Goal: Find specific page/section: Find specific page/section

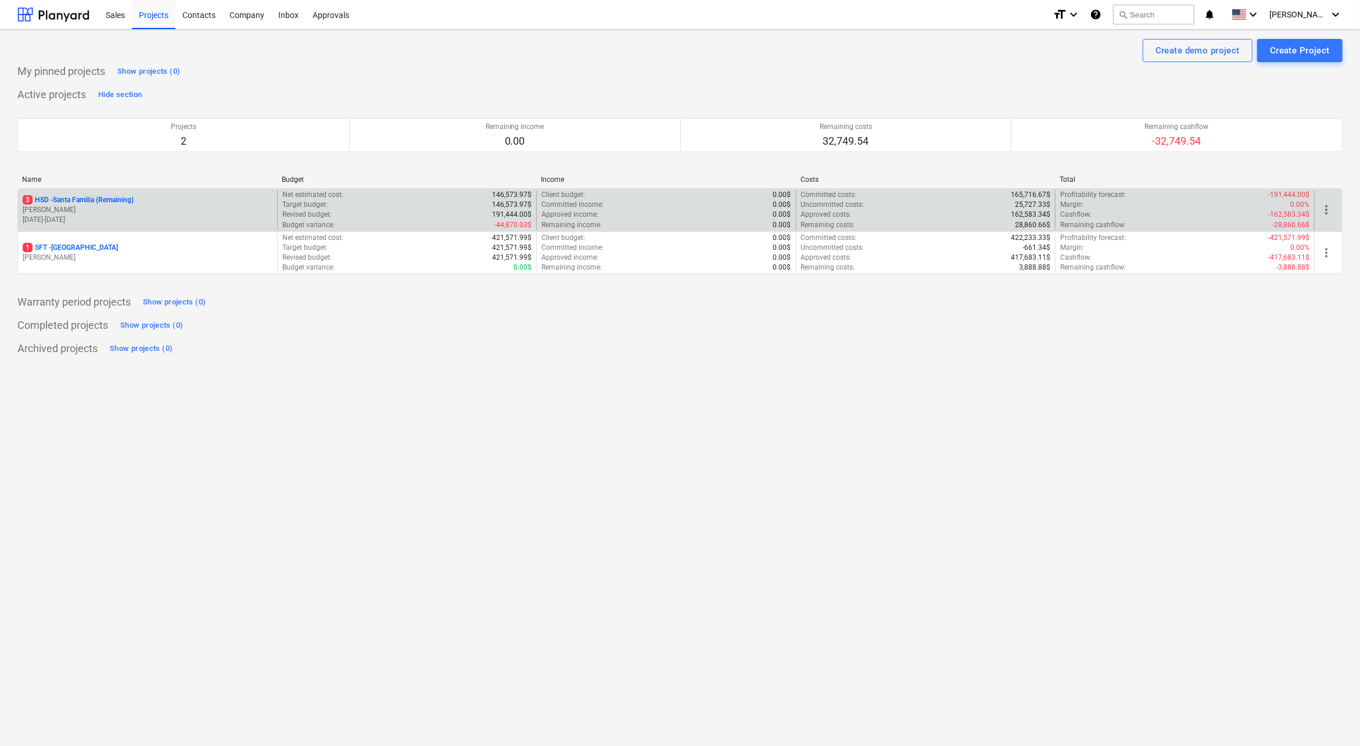
click at [143, 200] on div "3 HSD - [GEOGRAPHIC_DATA] (Remaining)" at bounding box center [148, 200] width 250 height 10
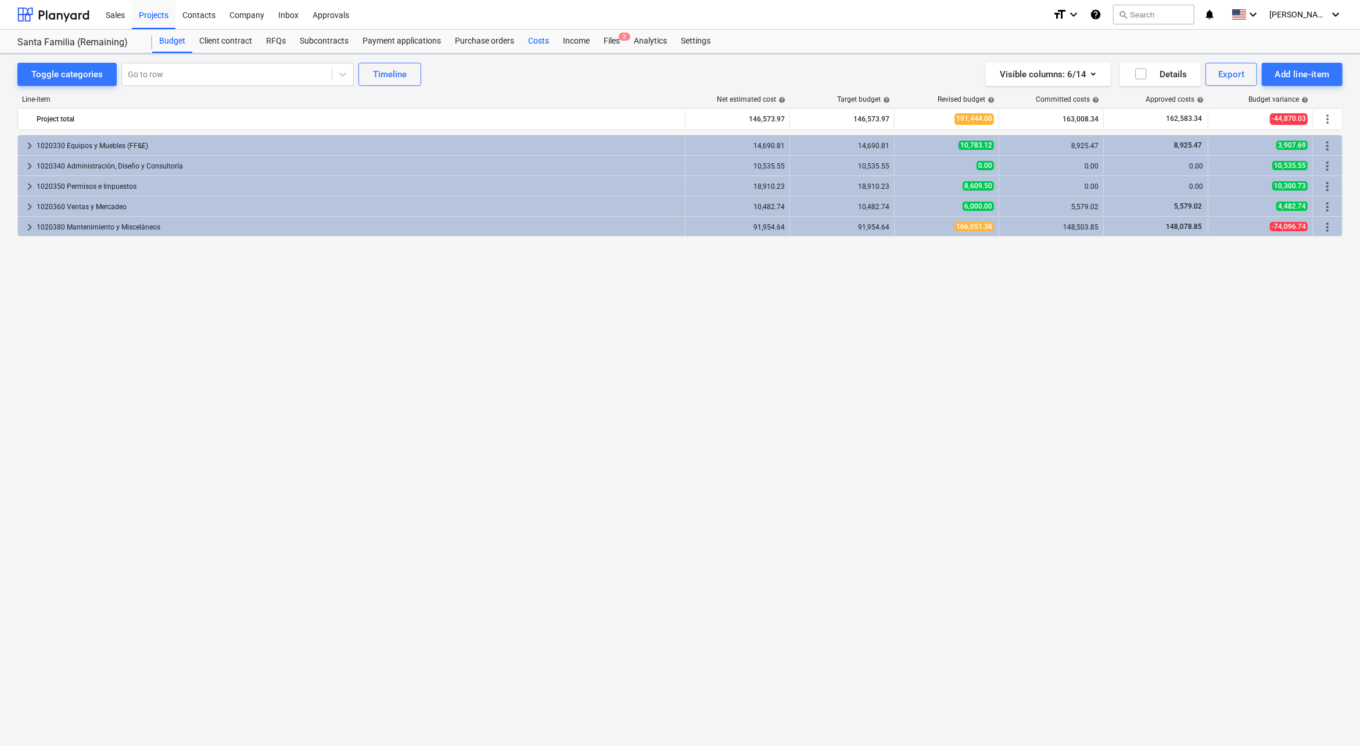
click at [543, 45] on div "Costs" at bounding box center [538, 41] width 35 height 23
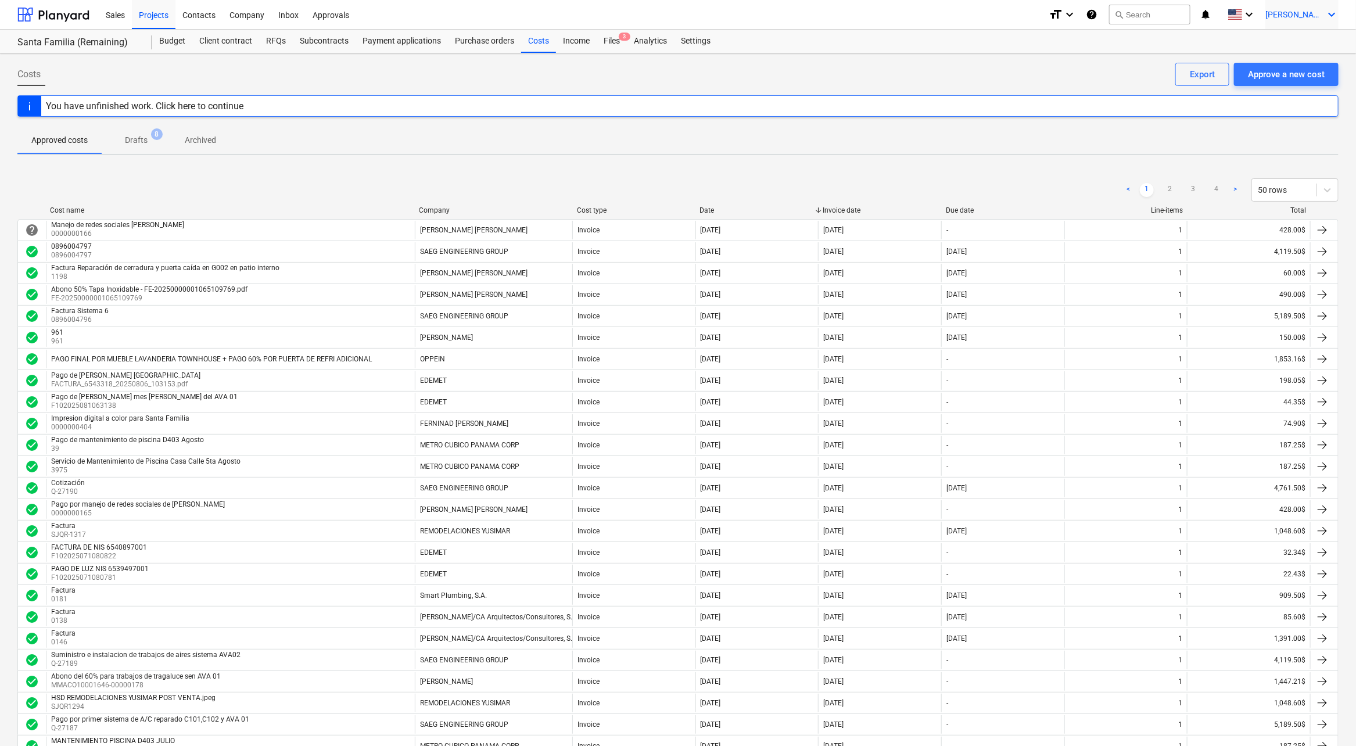
click at [1314, 16] on span "[PERSON_NAME]" at bounding box center [1294, 14] width 58 height 9
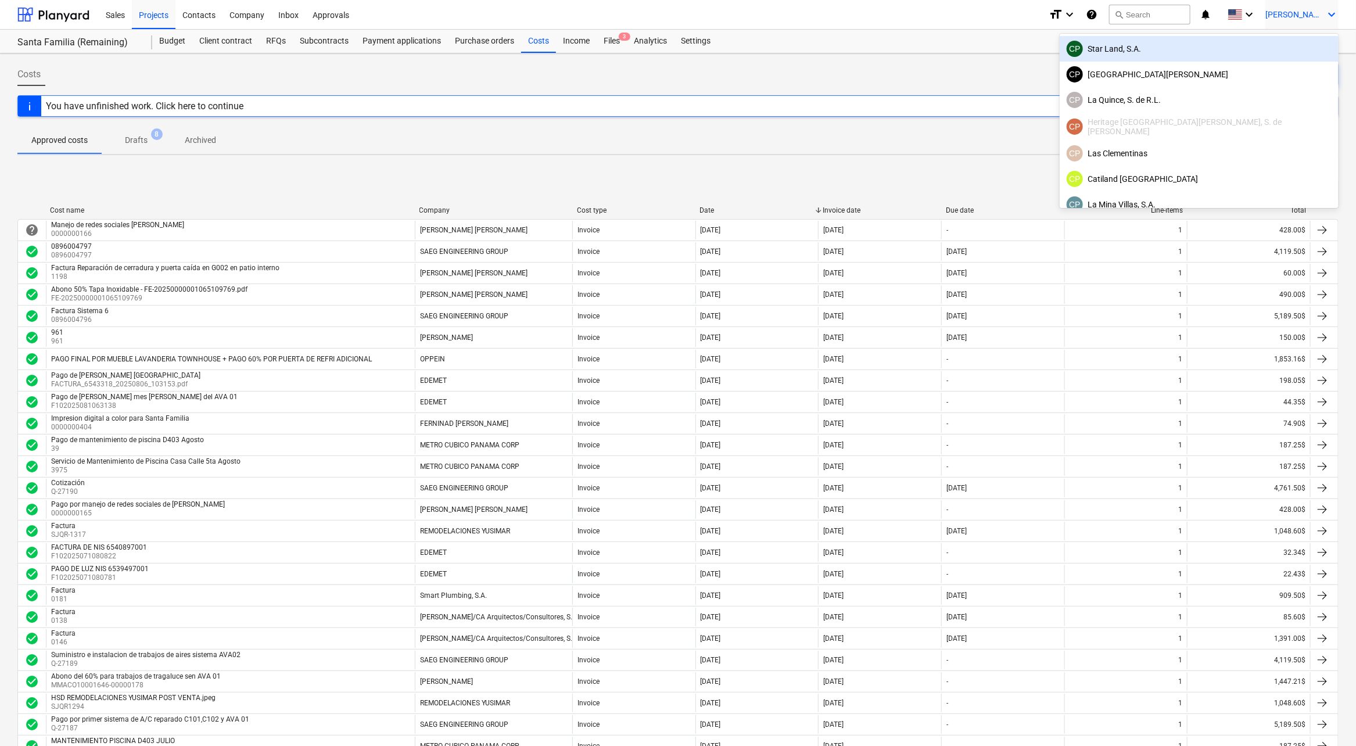
click at [1236, 52] on div "CP Star Land, S.A." at bounding box center [1199, 49] width 265 height 16
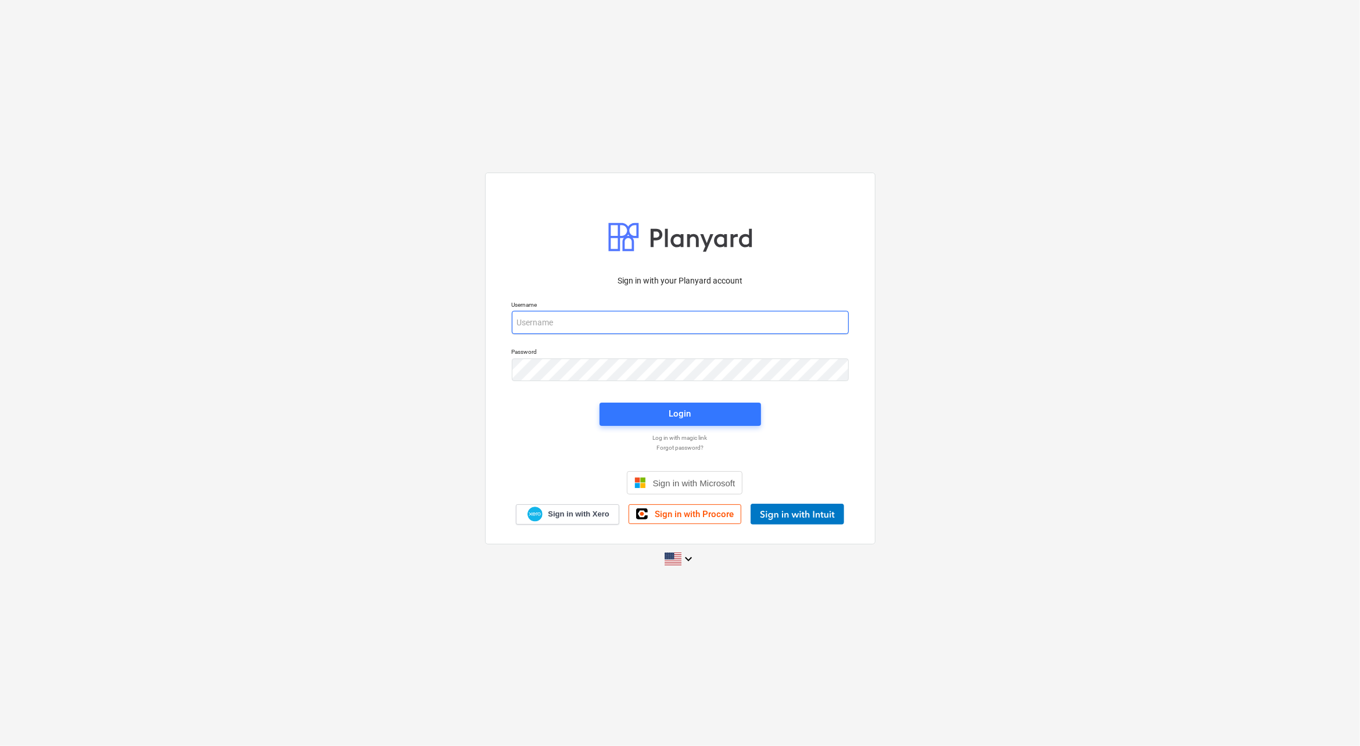
type input "[PERSON_NAME][EMAIL_ADDRESS][DOMAIN_NAME]"
